Goal: Task Accomplishment & Management: Complete application form

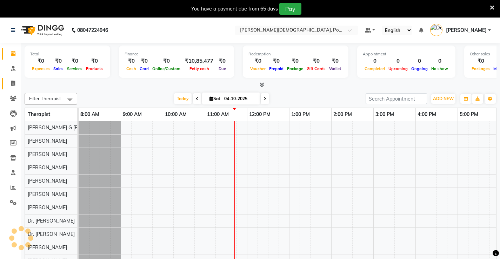
click at [15, 79] on link "Invoice" at bounding box center [10, 84] width 17 height 12
select select "service"
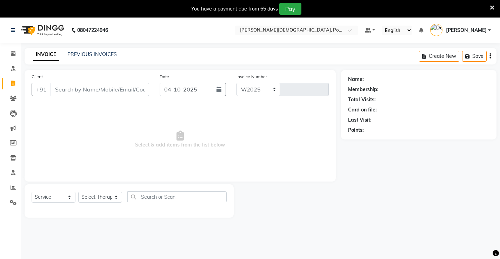
select select "6814"
type input "0446"
type input "8056195555"
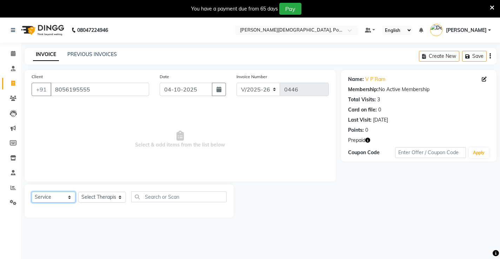
click at [61, 197] on select "Select Service Product Membership Package Voucher Prepaid Gift Card" at bounding box center [54, 197] width 44 height 11
click at [32, 192] on select "Select Service Product Membership Package Voucher Prepaid Gift Card" at bounding box center [54, 197] width 44 height 11
click at [90, 202] on select "Select Therapist [PERSON_NAME] amla Amla [PERSON_NAME] [PERSON_NAME] [PERSON_NA…" at bounding box center [102, 197] width 48 height 11
select select "56875"
click at [78, 192] on select "Select Therapist [PERSON_NAME] amla Amla [PERSON_NAME] [PERSON_NAME] [PERSON_NA…" at bounding box center [102, 197] width 48 height 11
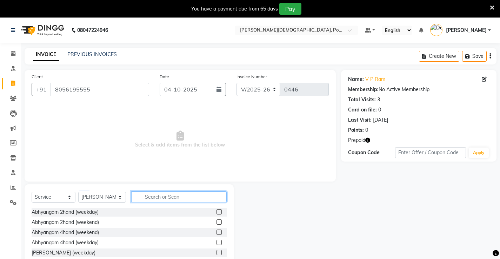
click at [163, 195] on input "text" at bounding box center [178, 197] width 95 height 11
click at [216, 222] on label at bounding box center [218, 222] width 5 height 5
click at [216, 222] on input "checkbox" at bounding box center [218, 222] width 5 height 5
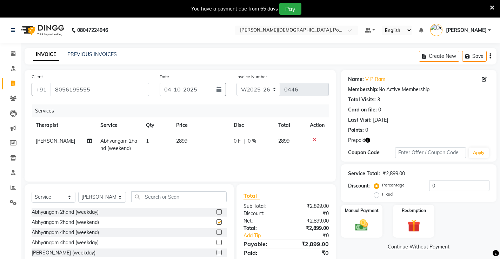
checkbox input "false"
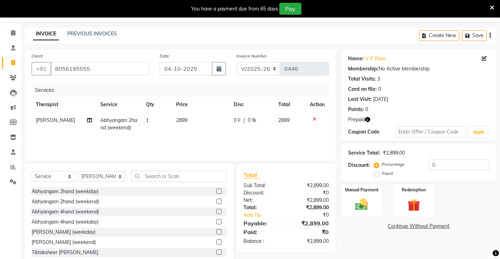
scroll to position [39, 0]
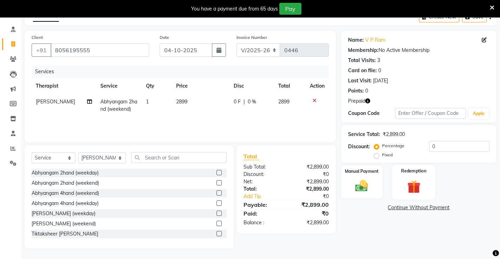
click at [418, 187] on img at bounding box center [413, 187] width 21 height 16
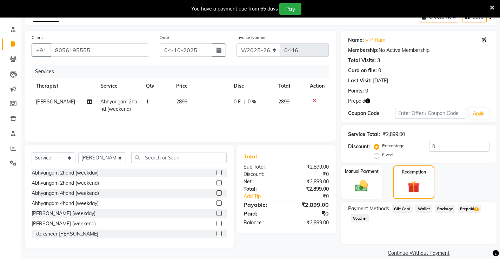
click at [468, 206] on span "Prepaid 1" at bounding box center [469, 209] width 23 height 8
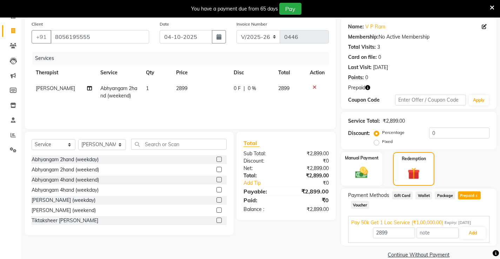
scroll to position [64, 0]
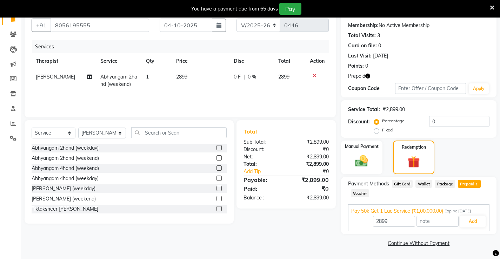
click at [475, 215] on div "2899 Add" at bounding box center [418, 221] width 135 height 13
click at [471, 222] on button "Add" at bounding box center [473, 222] width 26 height 12
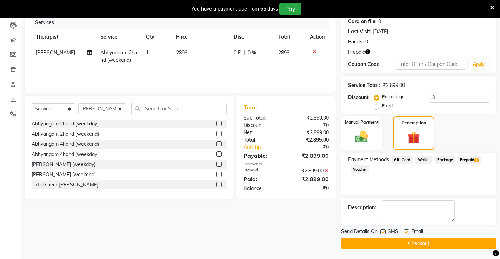
scroll to position [89, 0]
drag, startPoint x: 408, startPoint y: 233, endPoint x: 392, endPoint y: 229, distance: 16.9
click at [408, 232] on label at bounding box center [406, 231] width 5 height 5
click at [408, 232] on input "checkbox" at bounding box center [406, 232] width 5 height 5
checkbox input "false"
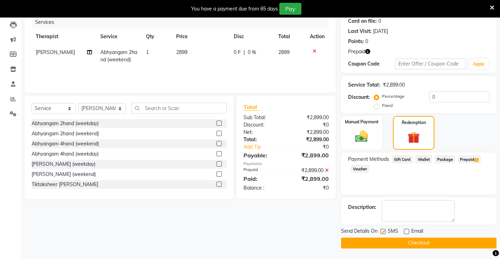
click at [383, 232] on label at bounding box center [382, 231] width 5 height 5
click at [383, 232] on input "checkbox" at bounding box center [382, 232] width 5 height 5
checkbox input "false"
click at [385, 238] on button "Checkout" at bounding box center [418, 243] width 155 height 11
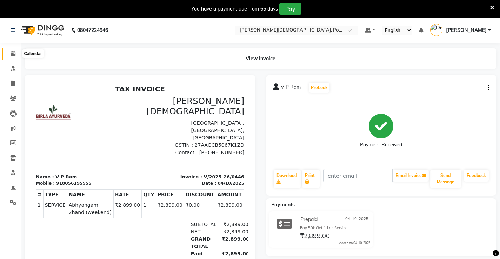
click at [18, 52] on span at bounding box center [13, 54] width 12 height 8
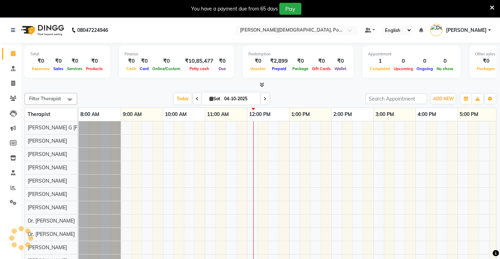
scroll to position [9, 0]
